Goal: Information Seeking & Learning: Understand process/instructions

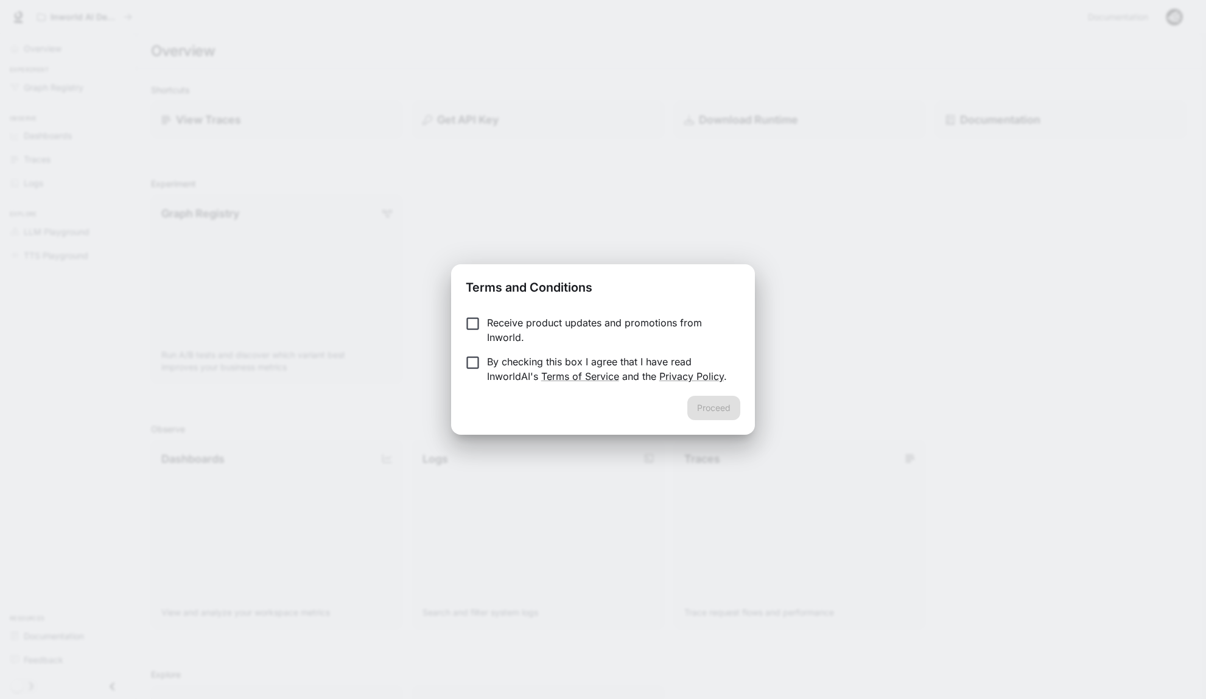
click at [650, 367] on p "By checking this box I agree that I have read InworldAI's Terms of Service and …" at bounding box center [609, 368] width 244 height 29
click at [705, 412] on button "Proceed" at bounding box center [714, 408] width 53 height 24
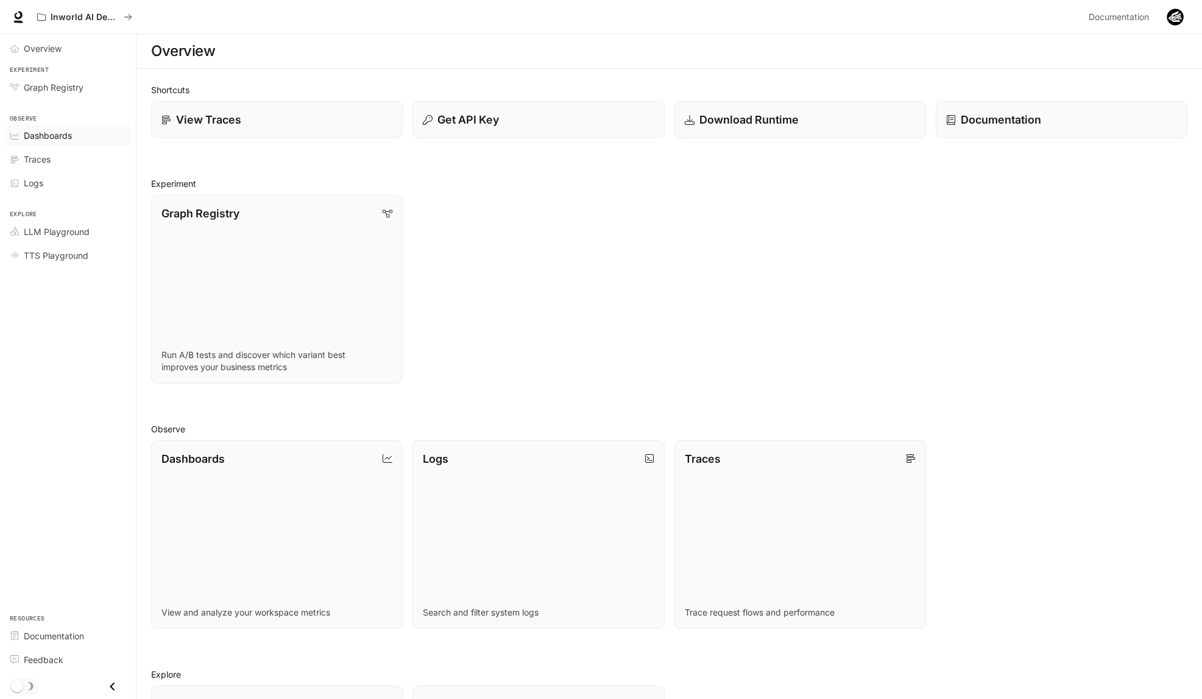
click at [48, 139] on span "Dashboards" at bounding box center [48, 135] width 48 height 13
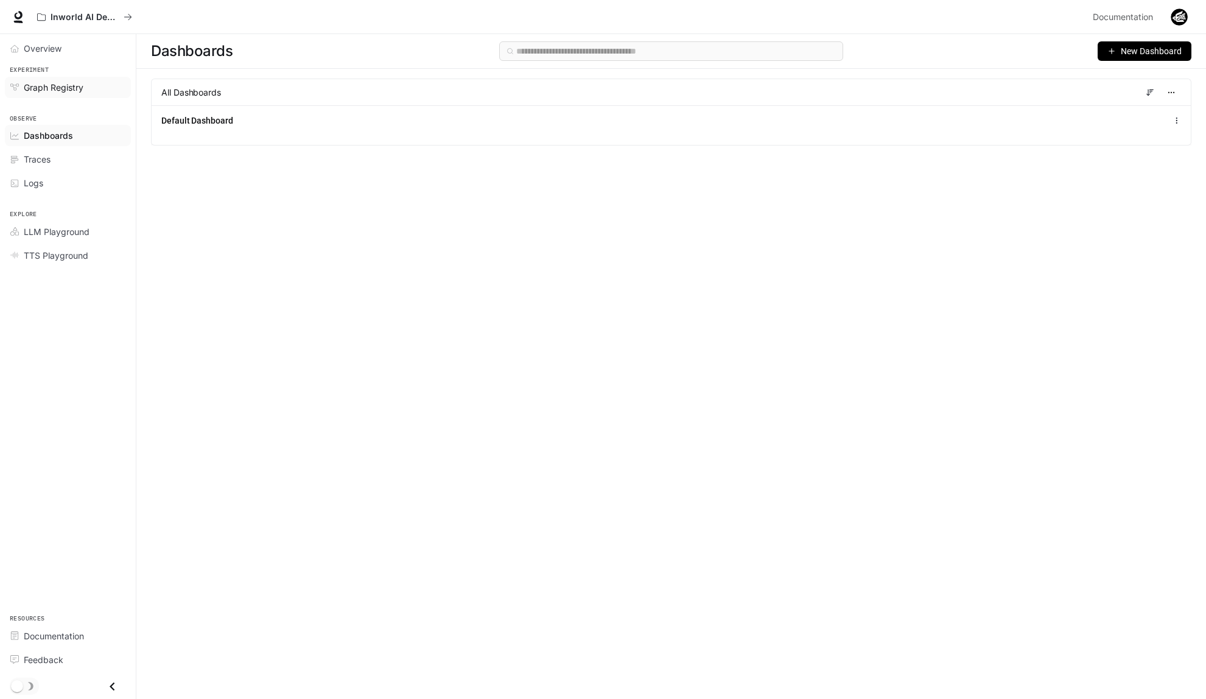
click at [63, 91] on span "Graph Registry" at bounding box center [54, 87] width 60 height 13
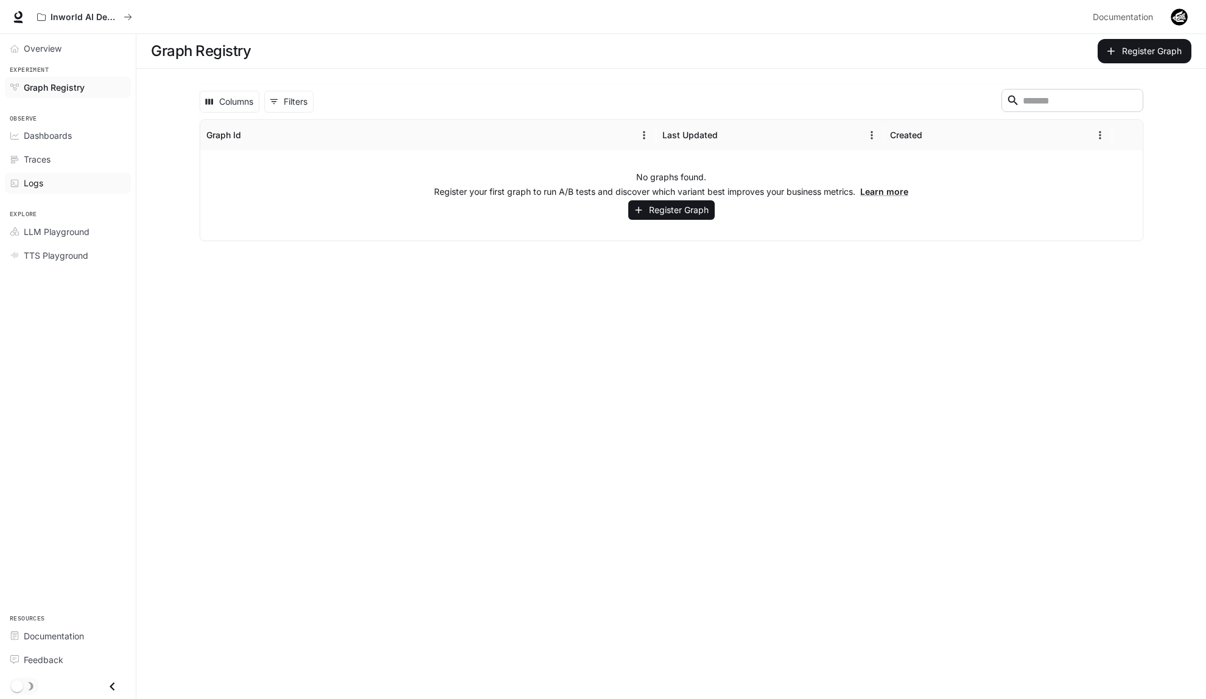
click at [44, 178] on div "Logs" at bounding box center [75, 183] width 102 height 13
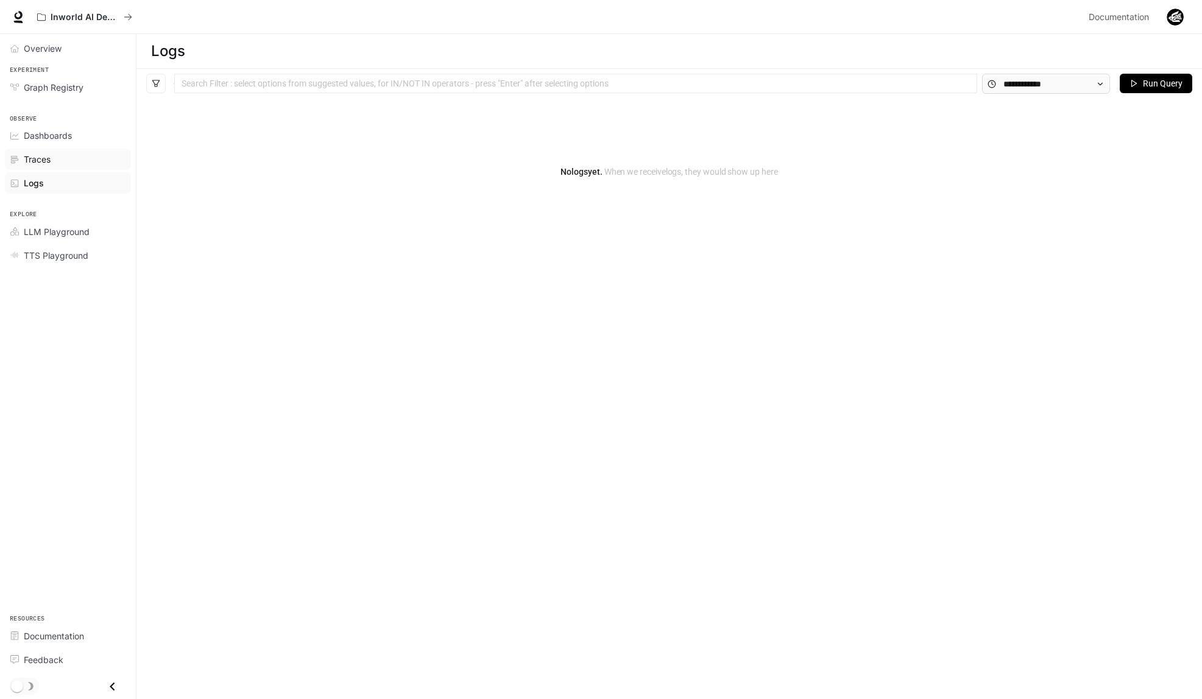
click at [46, 158] on span "Traces" at bounding box center [37, 159] width 27 height 13
click at [62, 227] on span "LLM Playground" at bounding box center [57, 231] width 66 height 13
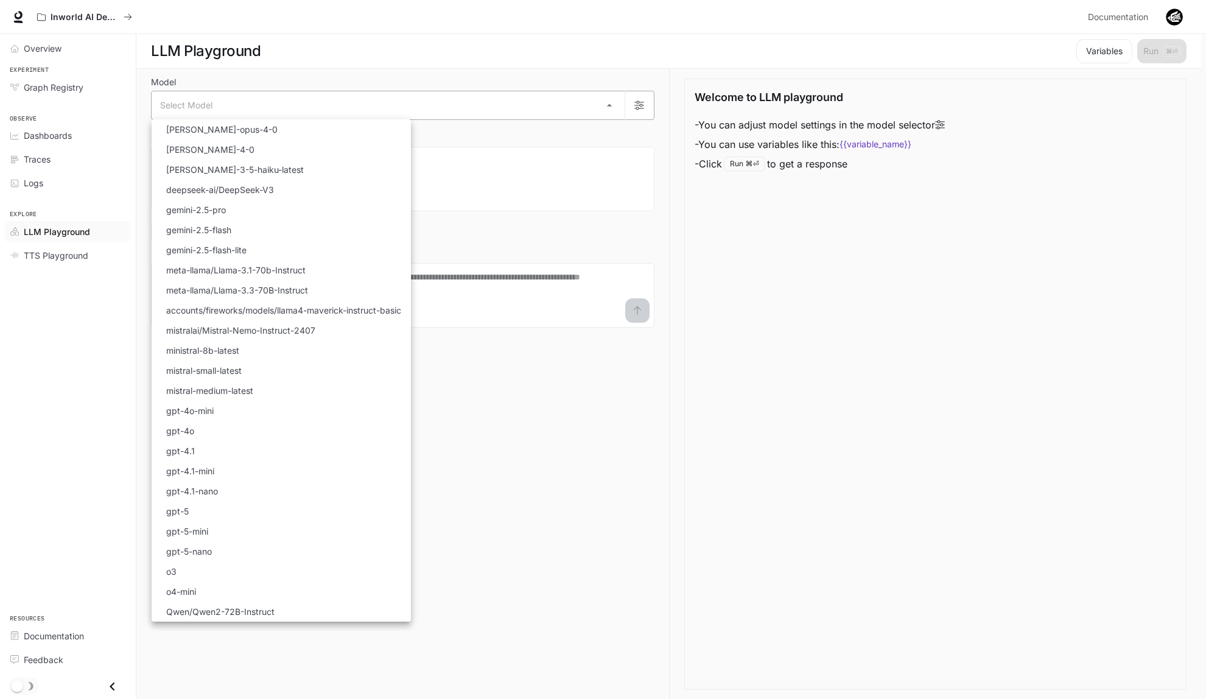
click at [423, 97] on body "Skip to main content Inworld AI Demos Documentation Documentation Portal Overvi…" at bounding box center [603, 350] width 1206 height 700
click at [315, 200] on li "gemini-2.5-pro" at bounding box center [281, 210] width 259 height 20
type input "**********"
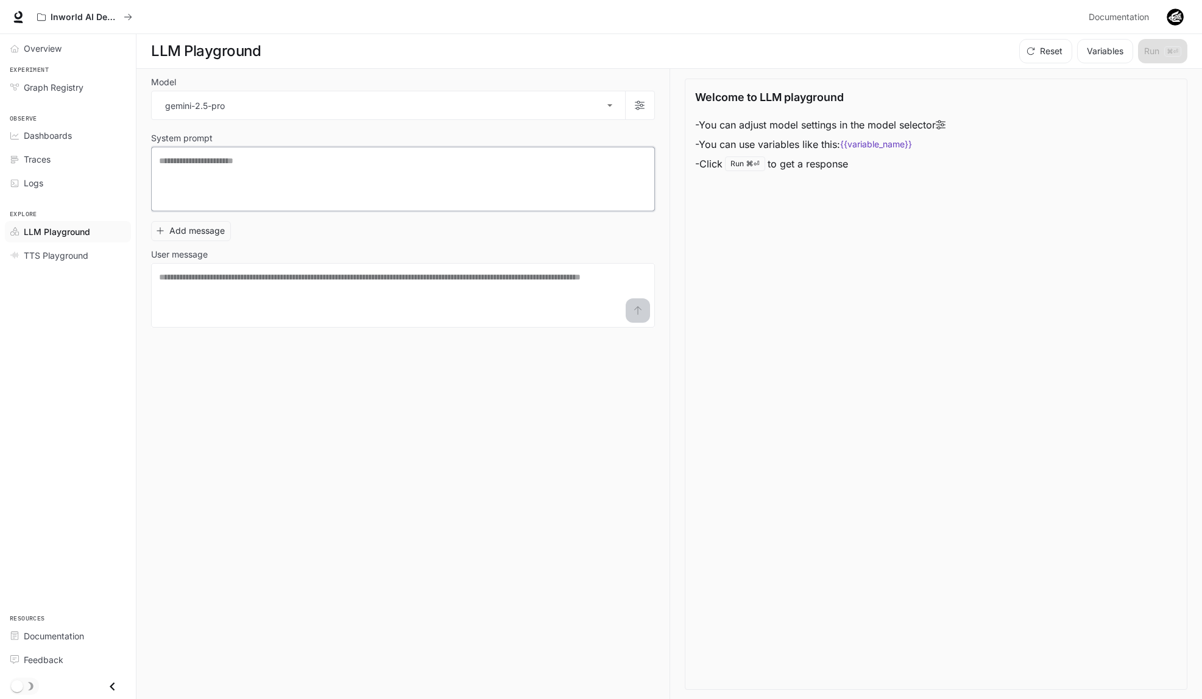
click at [341, 180] on textarea at bounding box center [403, 179] width 488 height 49
click at [71, 262] on link "TTS Playground" at bounding box center [68, 255] width 126 height 21
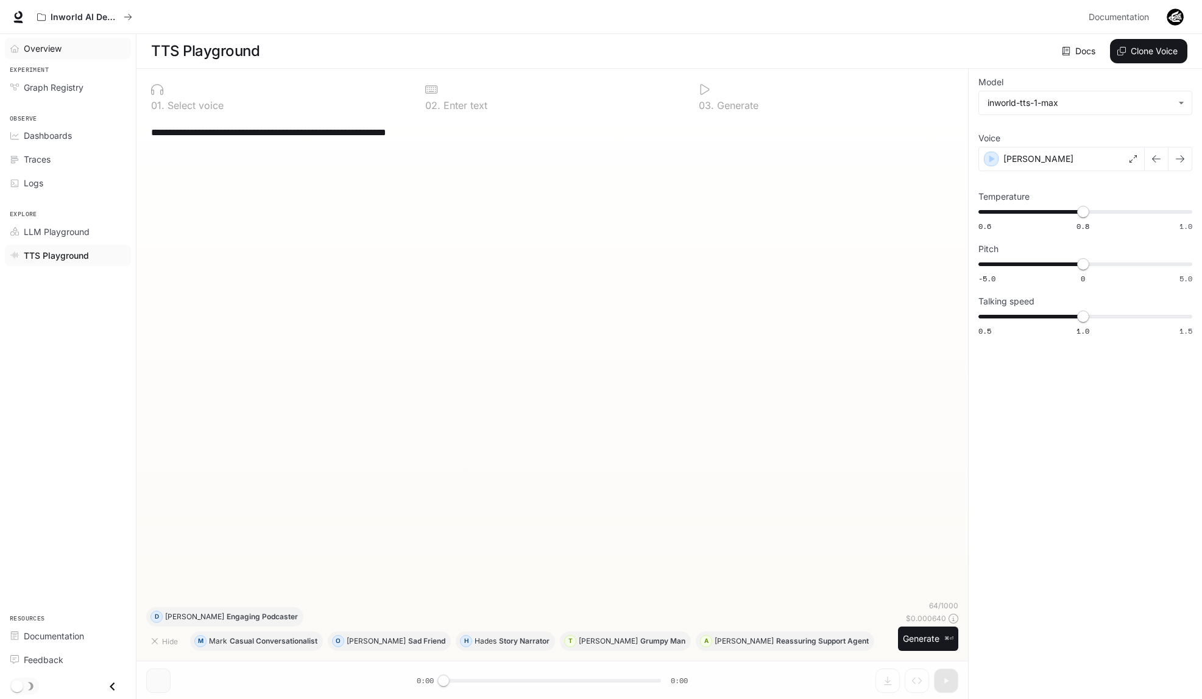
click at [52, 42] on span "Overview" at bounding box center [43, 48] width 38 height 13
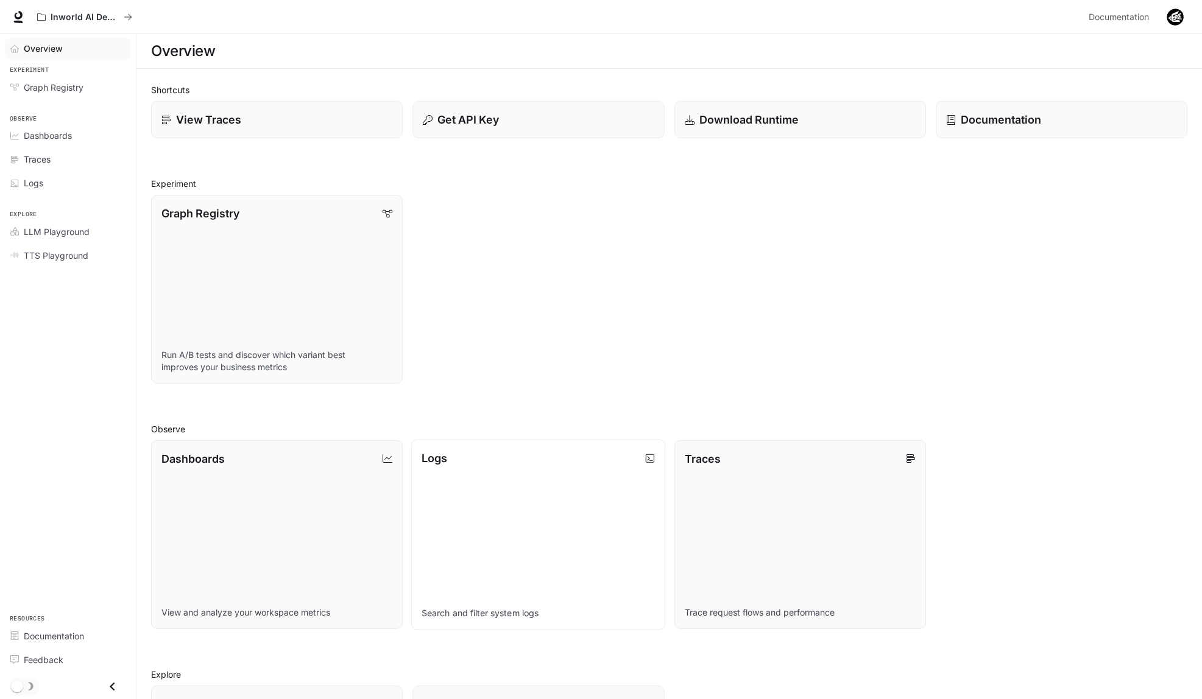
scroll to position [190, 0]
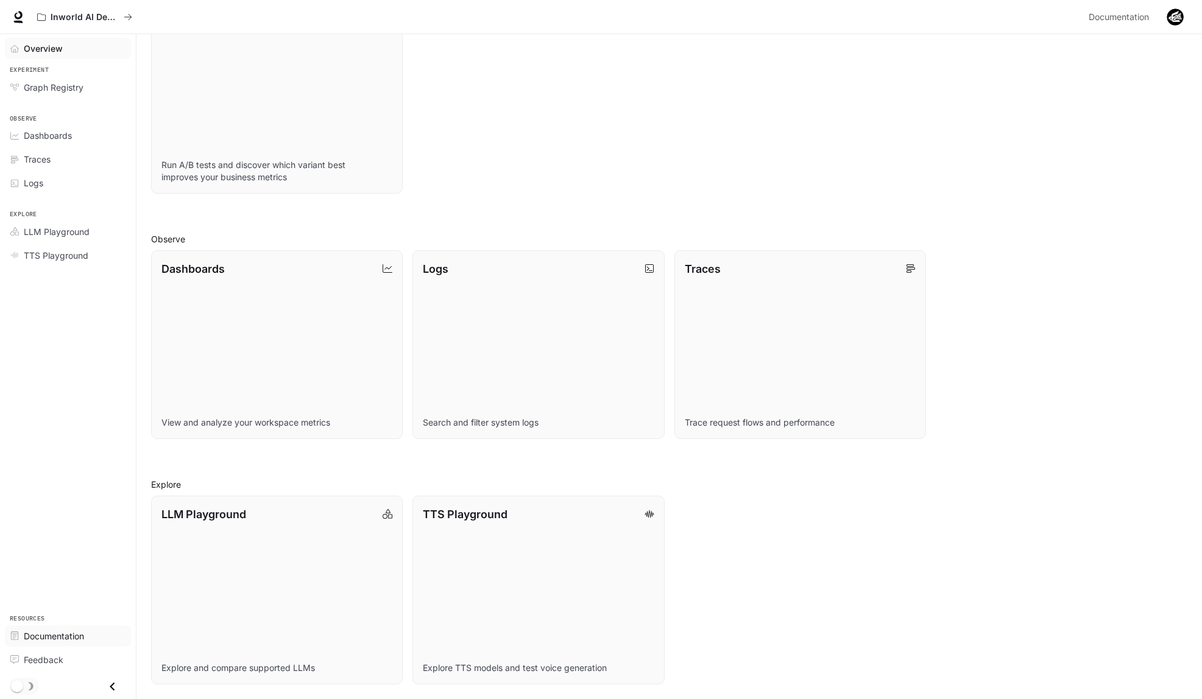
click at [48, 631] on span "Documentation" at bounding box center [54, 636] width 60 height 13
